Goal: Task Accomplishment & Management: Manage account settings

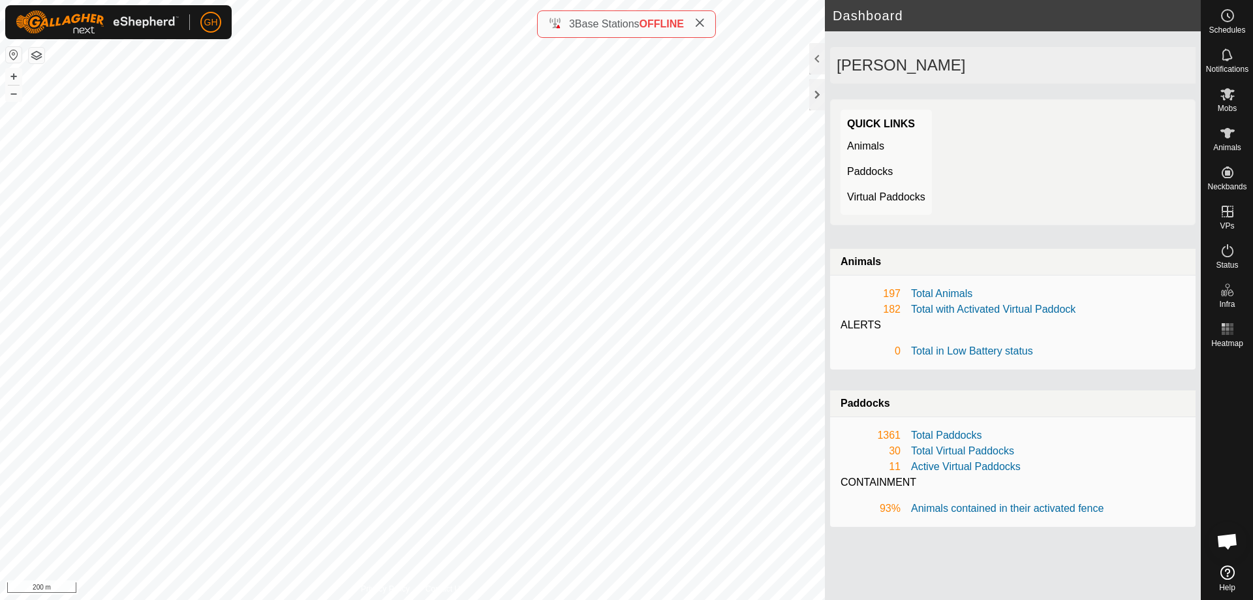
scroll to position [2048, 0]
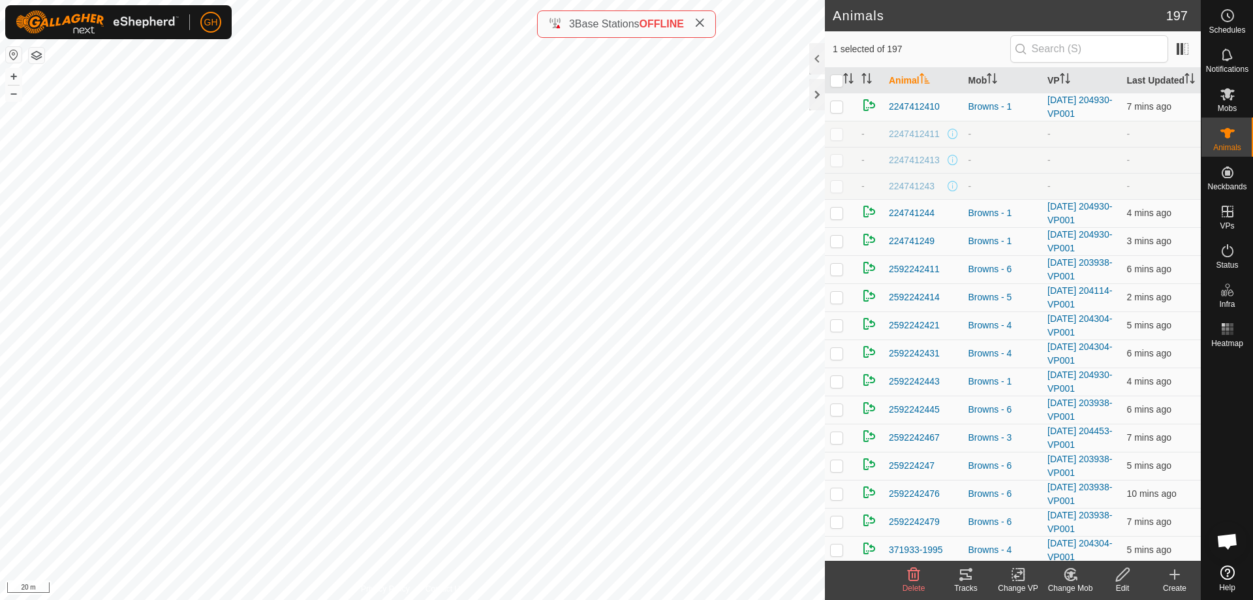
click at [973, 575] on tracks-svg-icon at bounding box center [965, 574] width 52 height 16
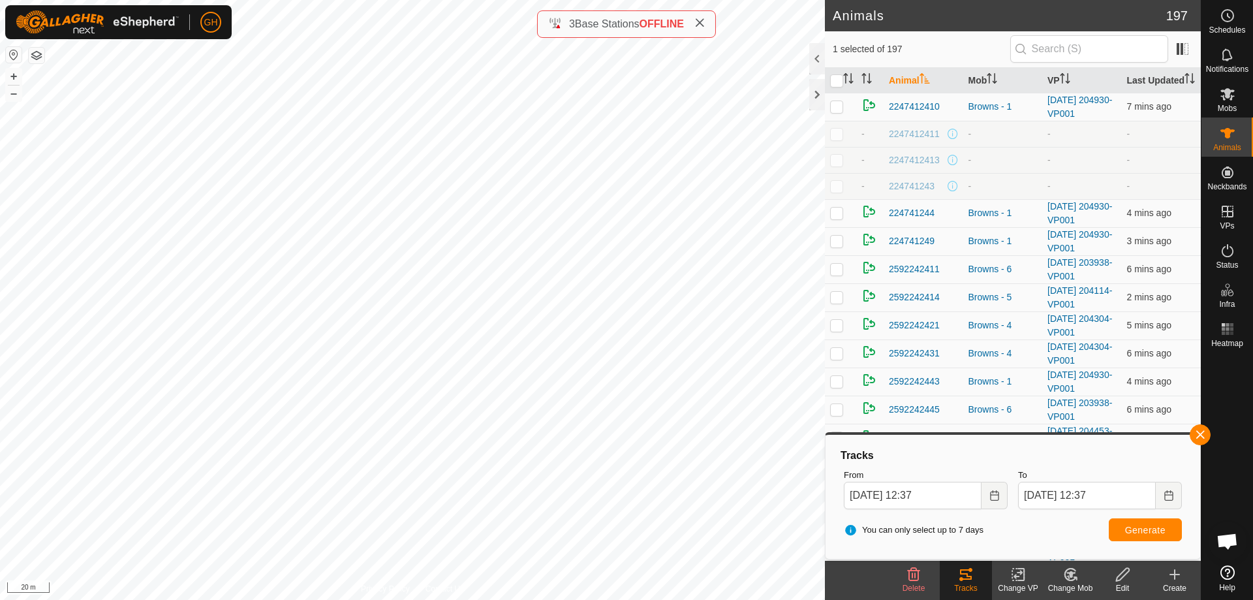
click at [1113, 572] on edit-svg-icon at bounding box center [1122, 574] width 52 height 16
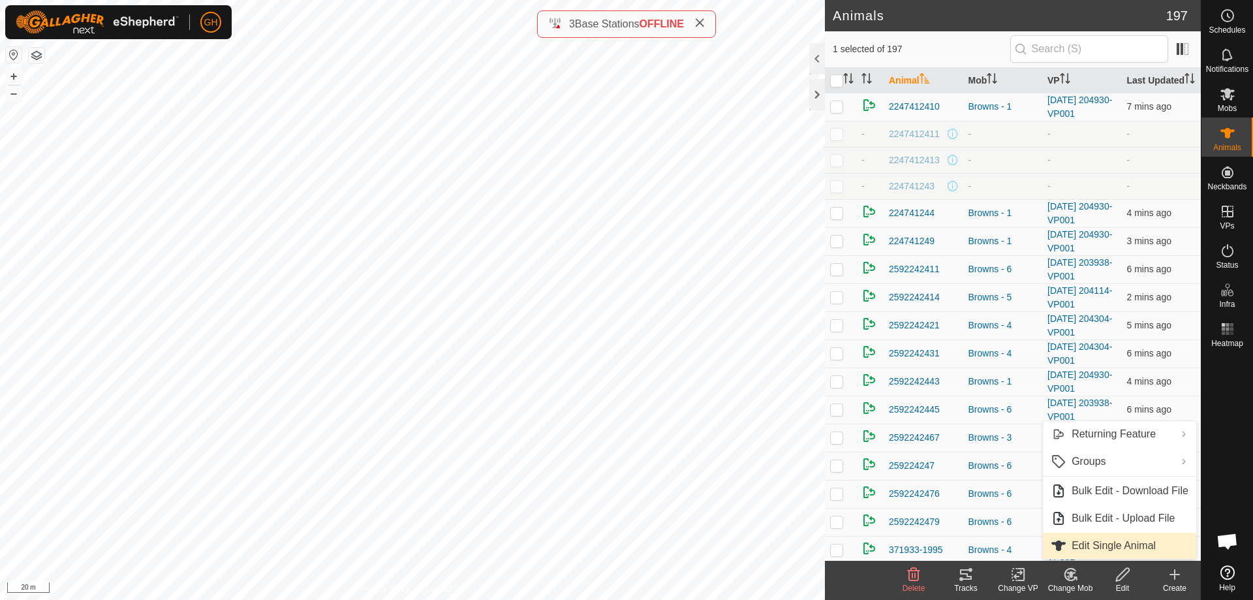
click at [1132, 543] on link "Edit Single Animal" at bounding box center [1118, 545] width 153 height 26
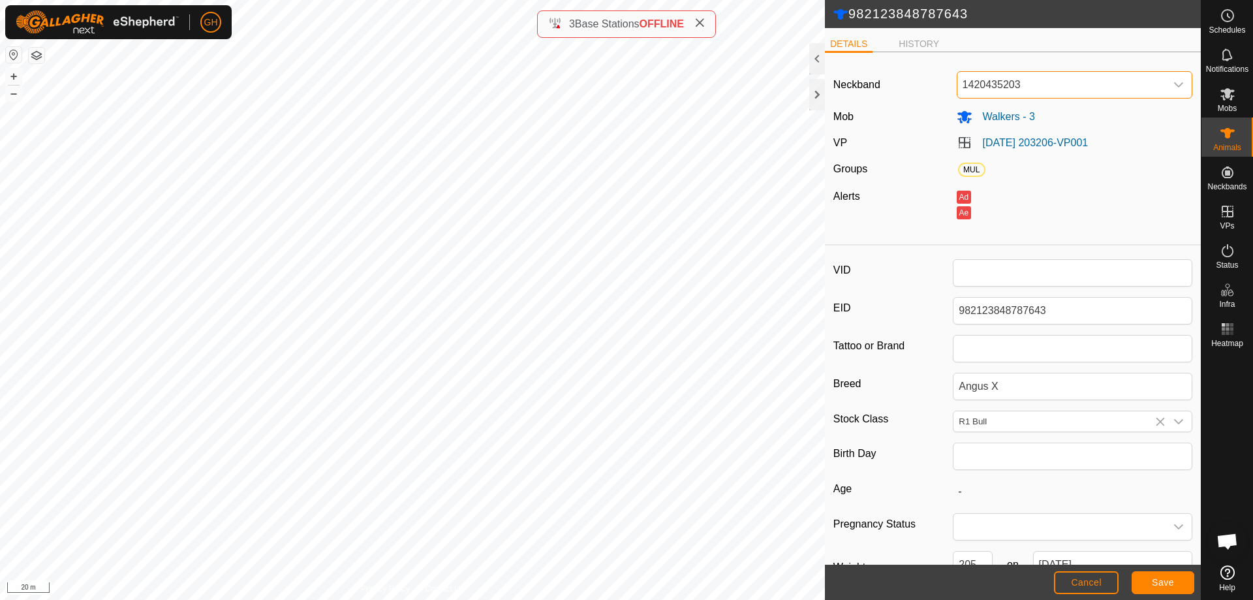
click at [1033, 84] on span "1420435203" at bounding box center [1061, 85] width 209 height 26
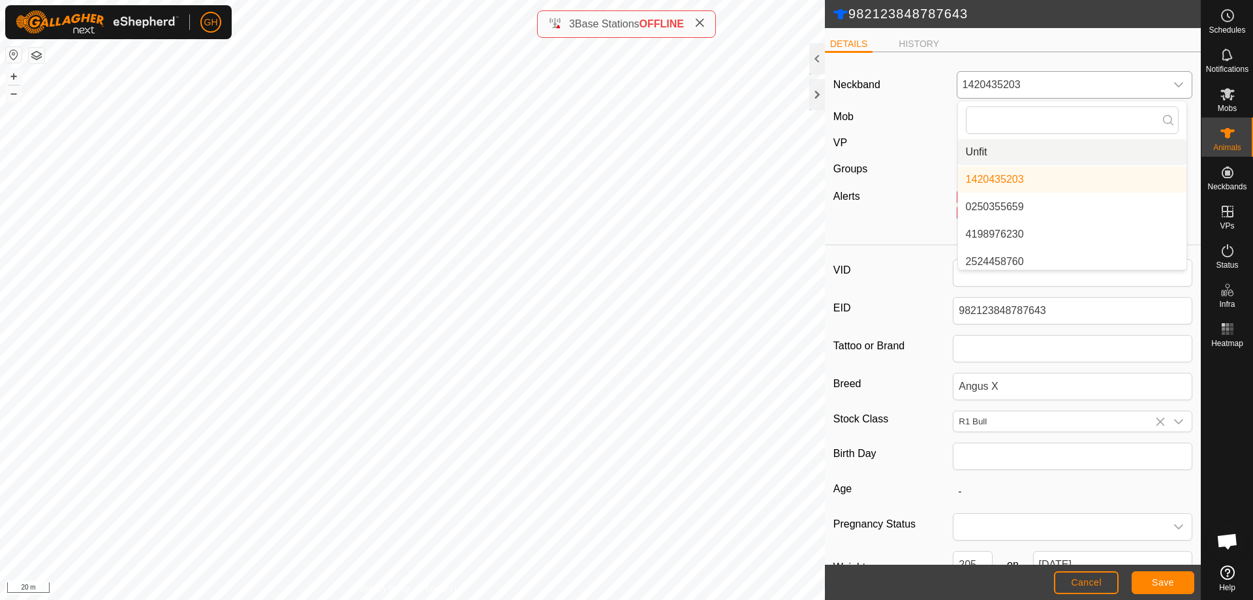
click at [1012, 154] on li "Unfit" at bounding box center [1072, 152] width 228 height 26
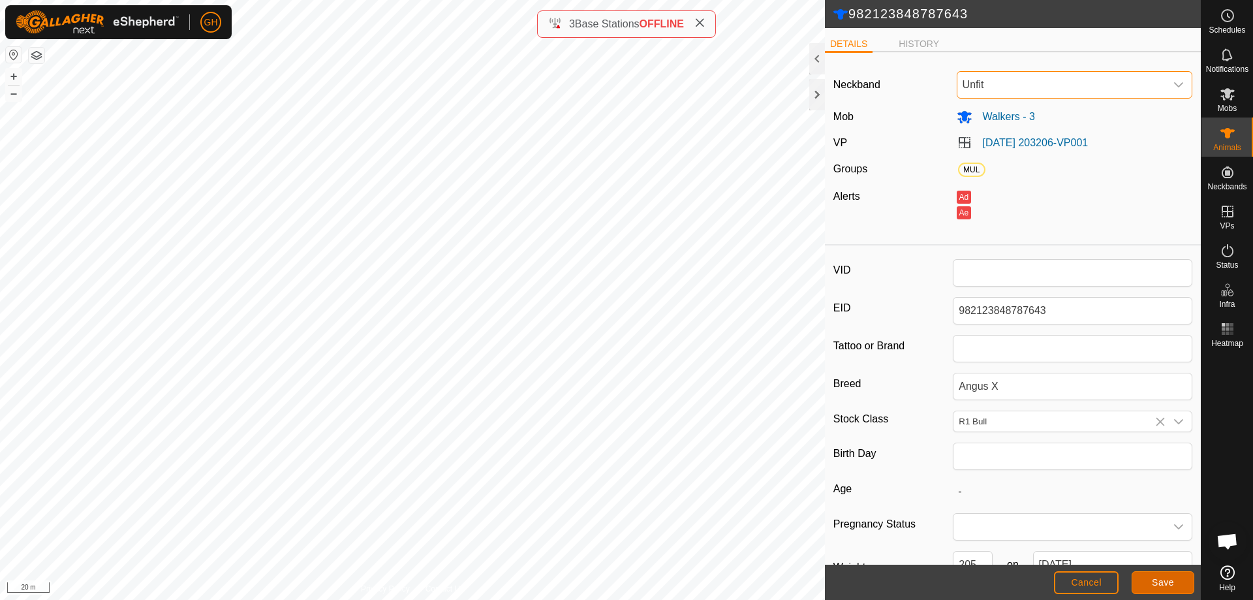
click at [1172, 577] on span "Save" at bounding box center [1162, 582] width 22 height 10
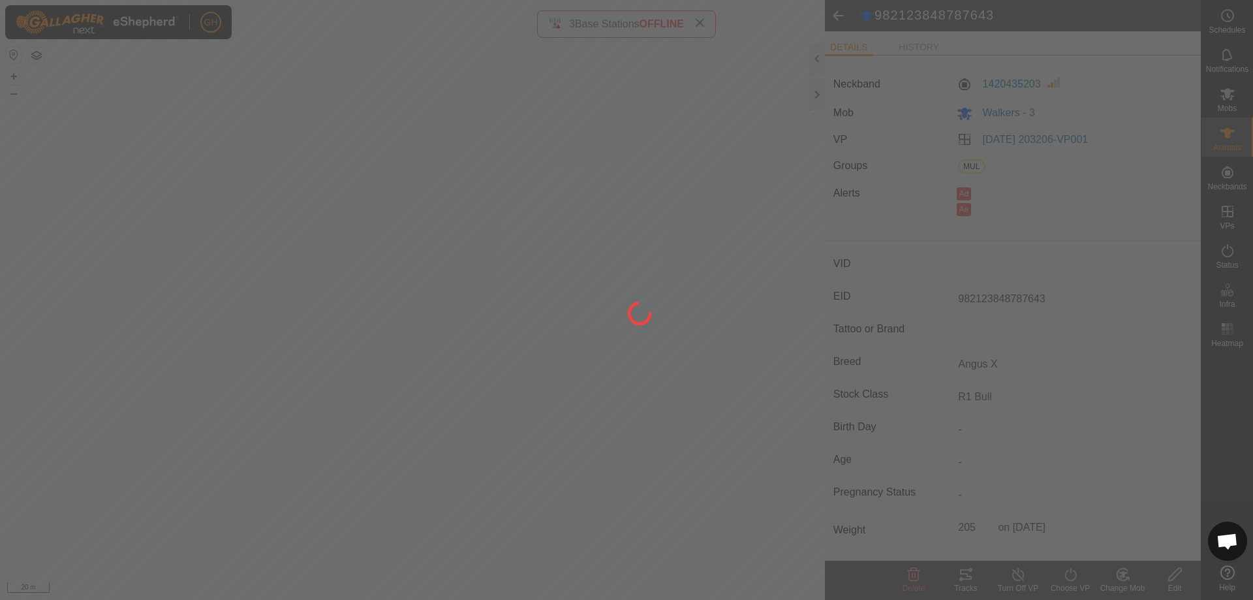
type input "-"
type input "205 kg"
type input "-"
